Goal: Find contact information: Find contact information

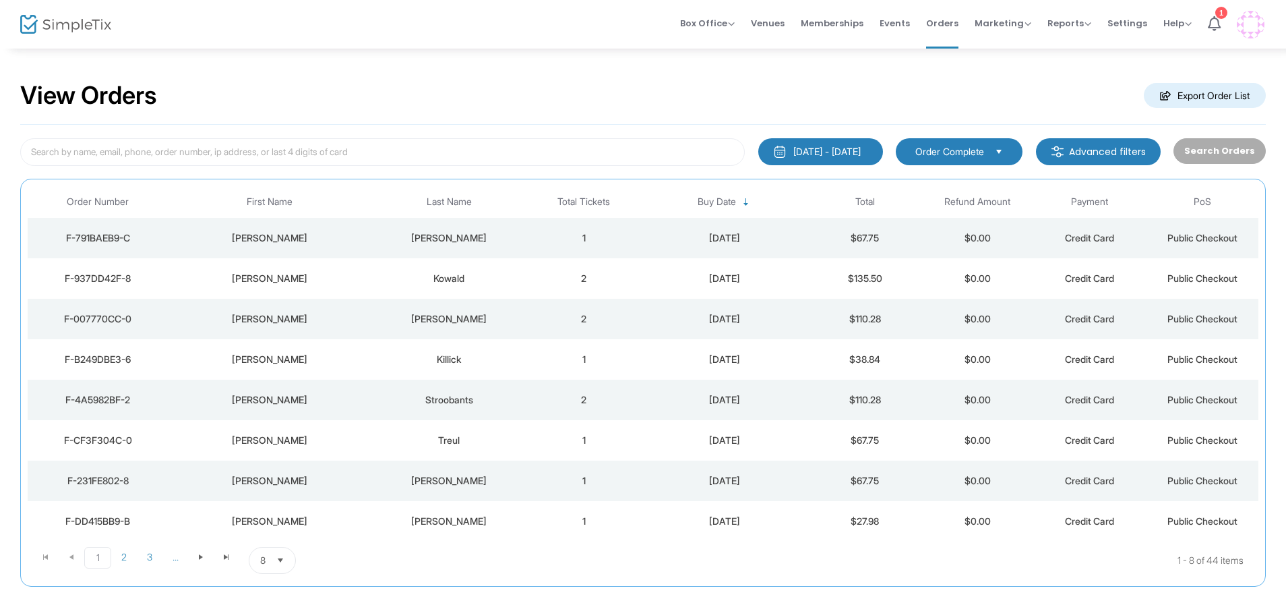
click at [384, 359] on div "Killick" at bounding box center [449, 359] width 150 height 13
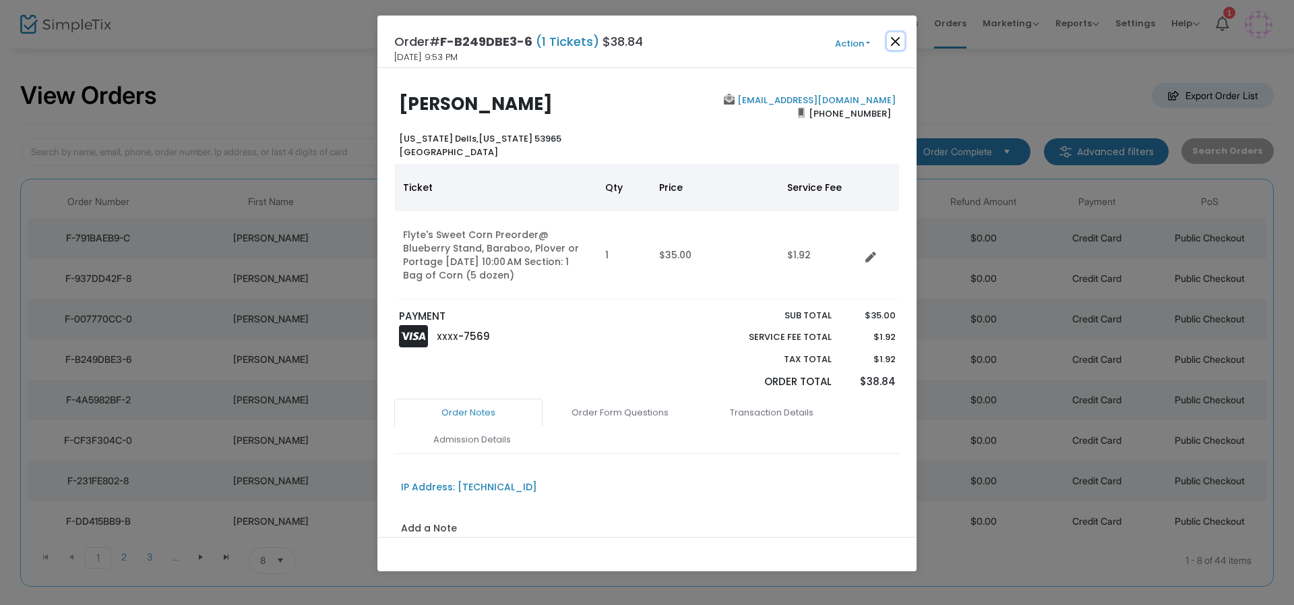
click at [893, 38] on button "Close" at bounding box center [896, 41] width 18 height 18
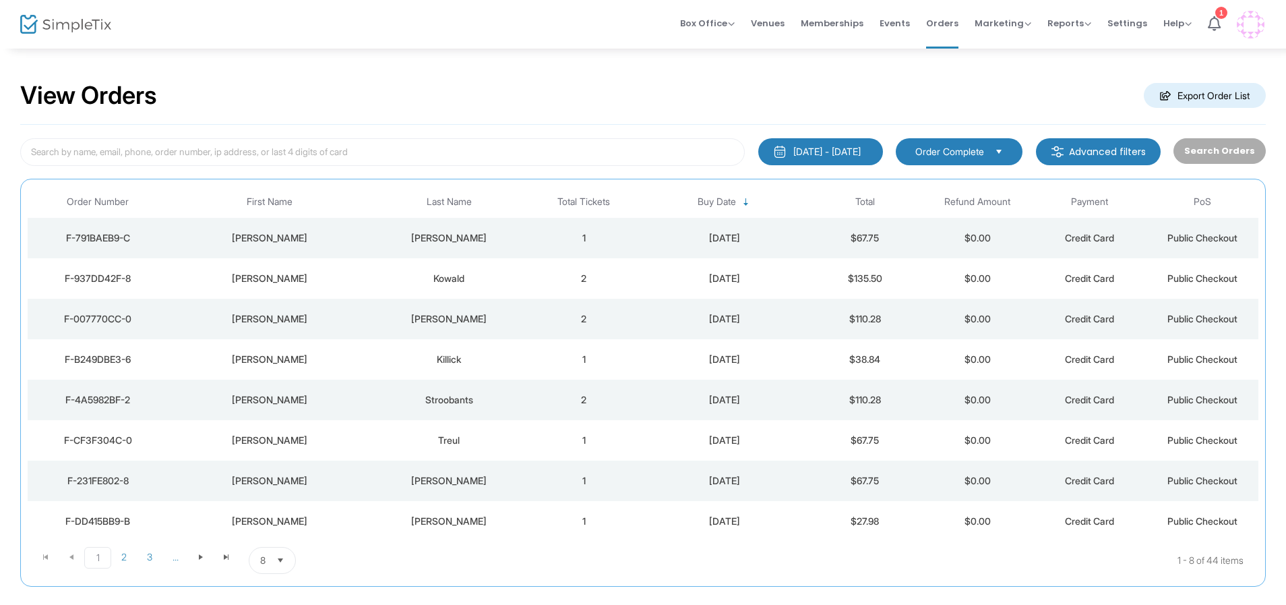
click at [336, 321] on div "[PERSON_NAME]" at bounding box center [268, 318] width 195 height 13
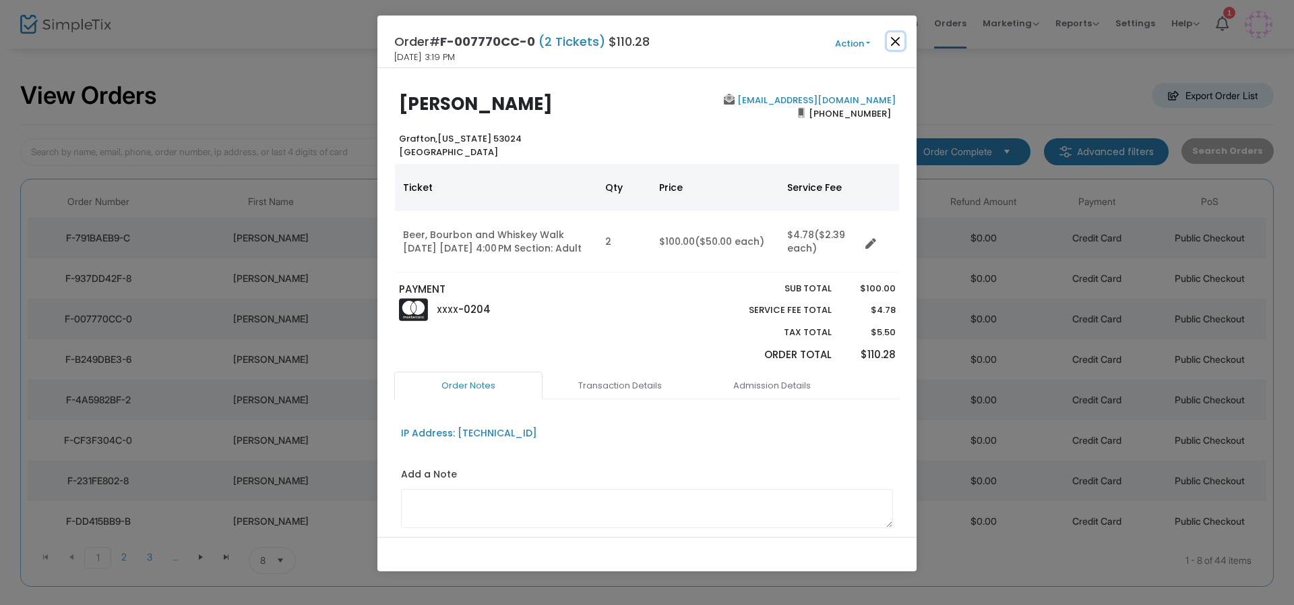
click at [898, 39] on button "Close" at bounding box center [896, 41] width 18 height 18
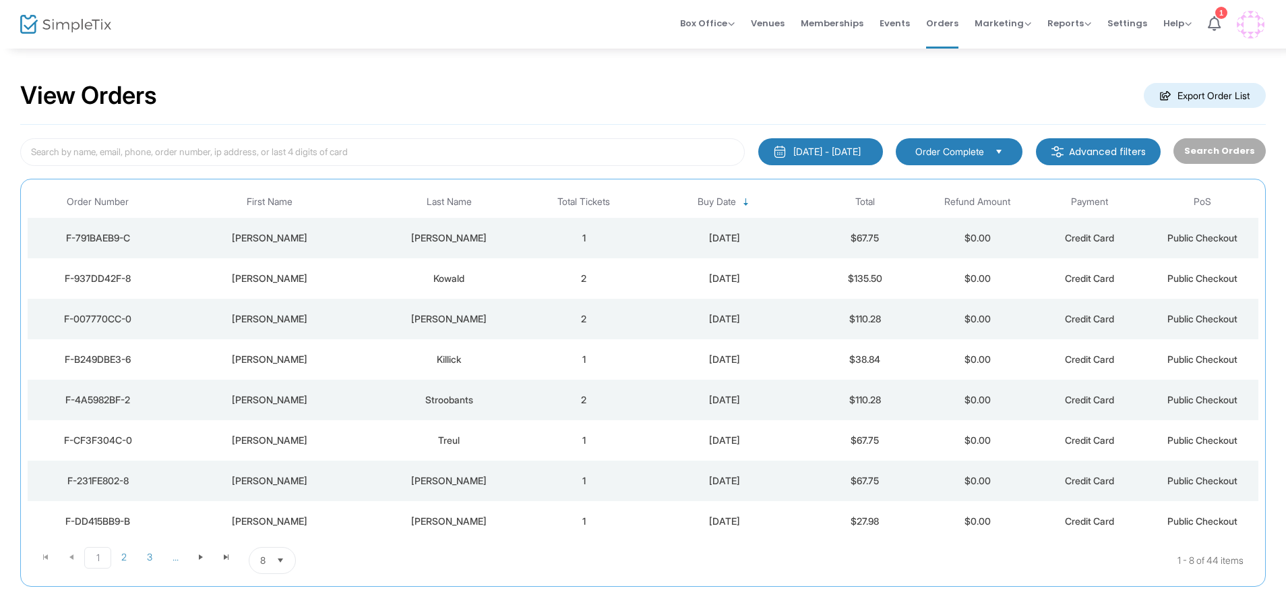
click at [293, 324] on div "[PERSON_NAME]" at bounding box center [268, 318] width 195 height 13
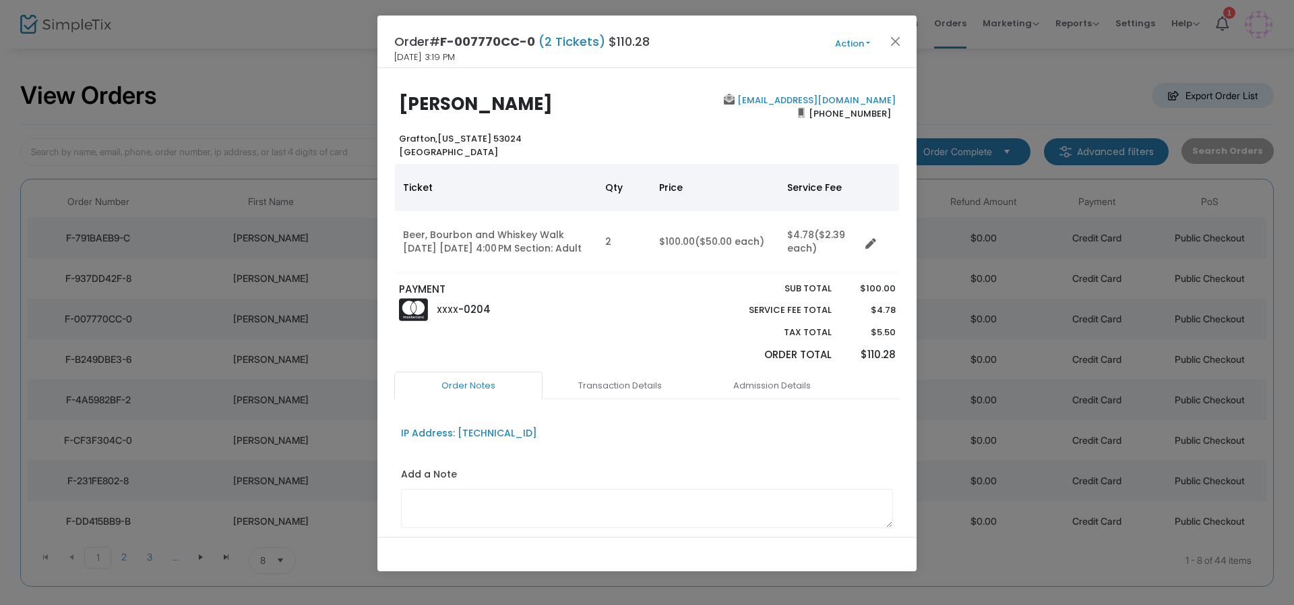
drag, startPoint x: 882, startPoint y: 115, endPoint x: 766, endPoint y: 96, distance: 117.3
click at [766, 96] on b "[EMAIL_ADDRESS][DOMAIN_NAME] [PHONE_NUMBER]" at bounding box center [808, 107] width 175 height 26
copy b "[EMAIL_ADDRESS][DOMAIN_NAME] [PHONE_NUMBER]"
click at [889, 40] on button "Close" at bounding box center [896, 41] width 18 height 18
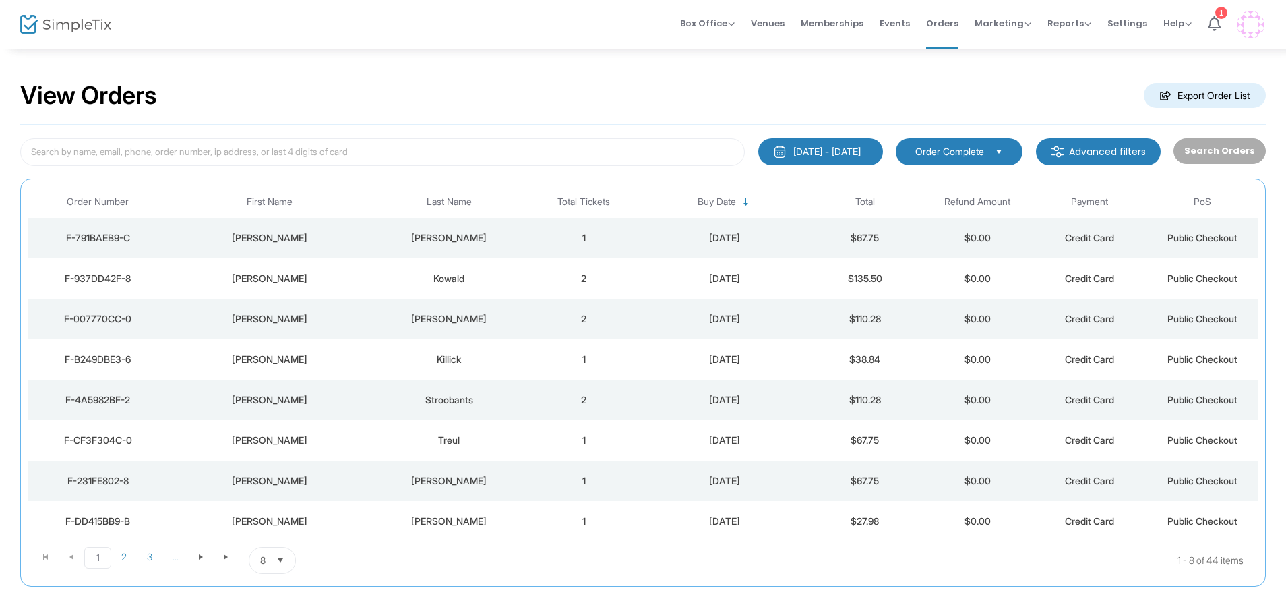
click at [402, 273] on div "Kowald" at bounding box center [449, 278] width 150 height 13
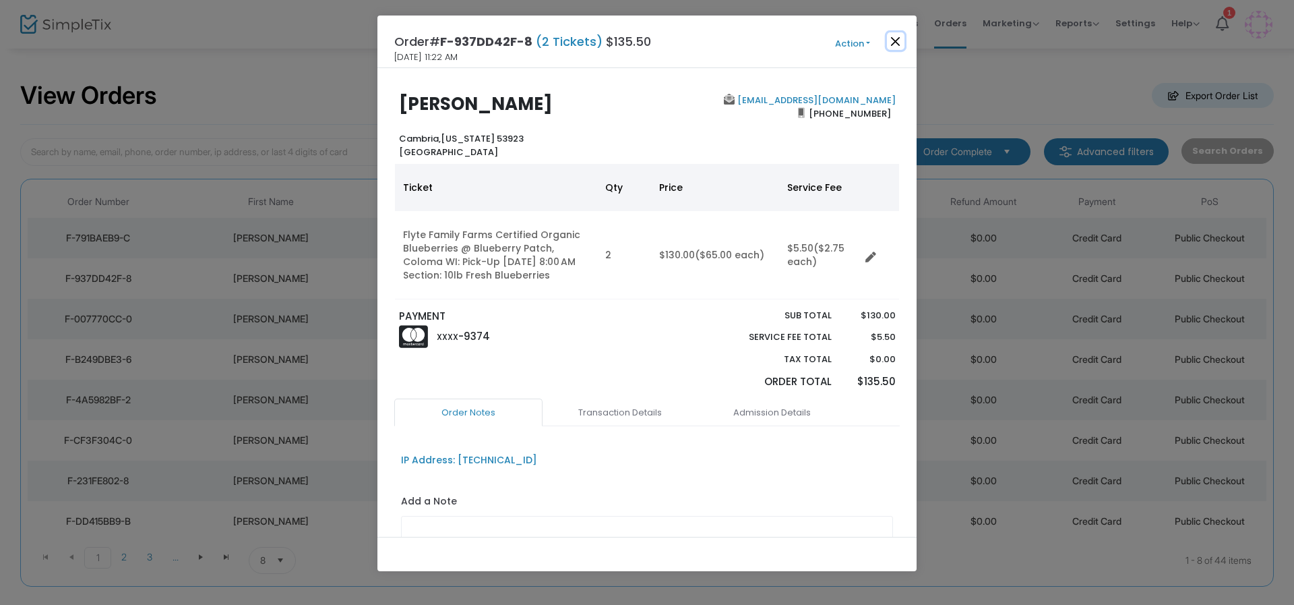
click at [900, 36] on button "Close" at bounding box center [896, 41] width 18 height 18
